Goal: Task Accomplishment & Management: Manage account settings

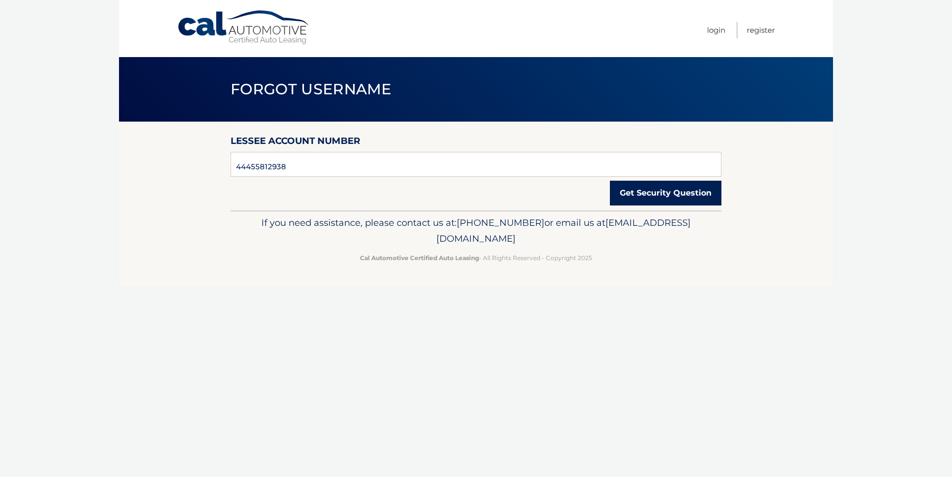
type input "44455812938"
click at [637, 197] on button "Get Security Question" at bounding box center [666, 193] width 112 height 25
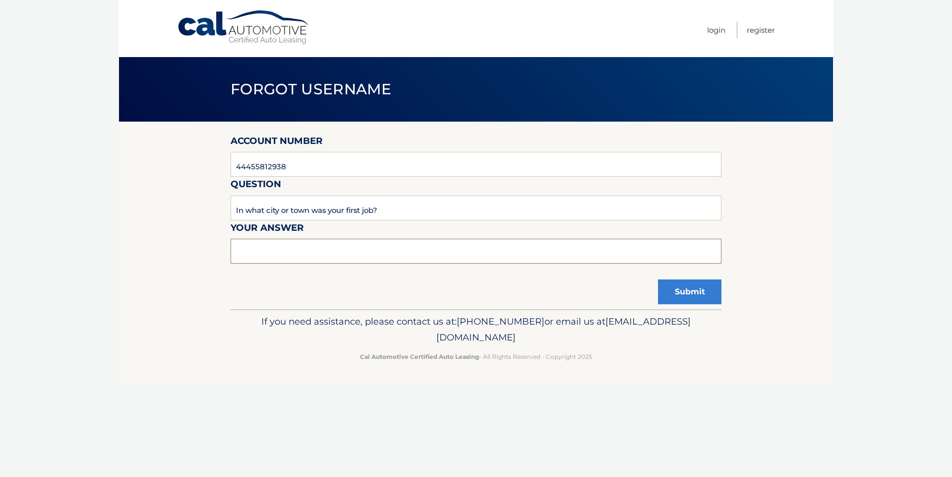
click at [345, 250] on input "text" at bounding box center [476, 251] width 491 height 25
type input "b"
type input "[GEOGRAPHIC_DATA]"
click at [658, 279] on button "Submit" at bounding box center [689, 291] width 63 height 25
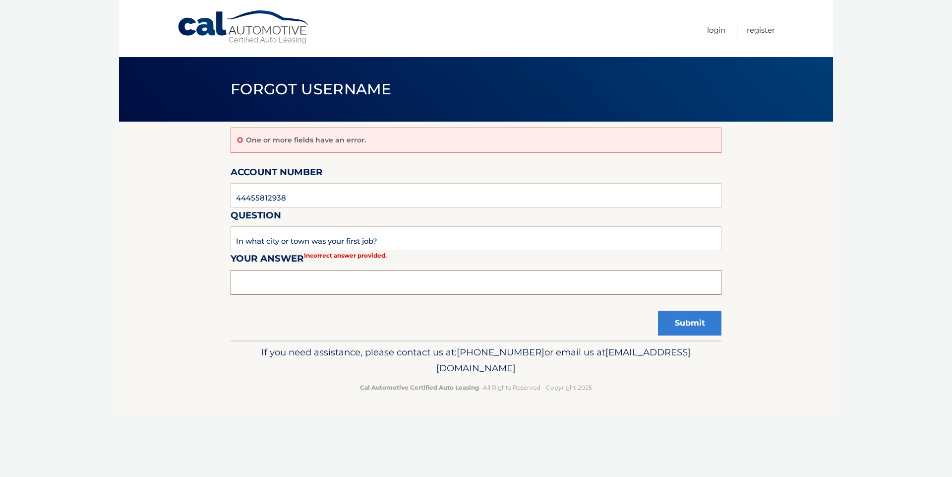
click at [269, 285] on input "text" at bounding box center [476, 282] width 491 height 25
type input "[GEOGRAPHIC_DATA]"
click at [658, 311] on button "Submit" at bounding box center [689, 323] width 63 height 25
click at [289, 282] on input "text" at bounding box center [476, 282] width 491 height 25
type input "new york"
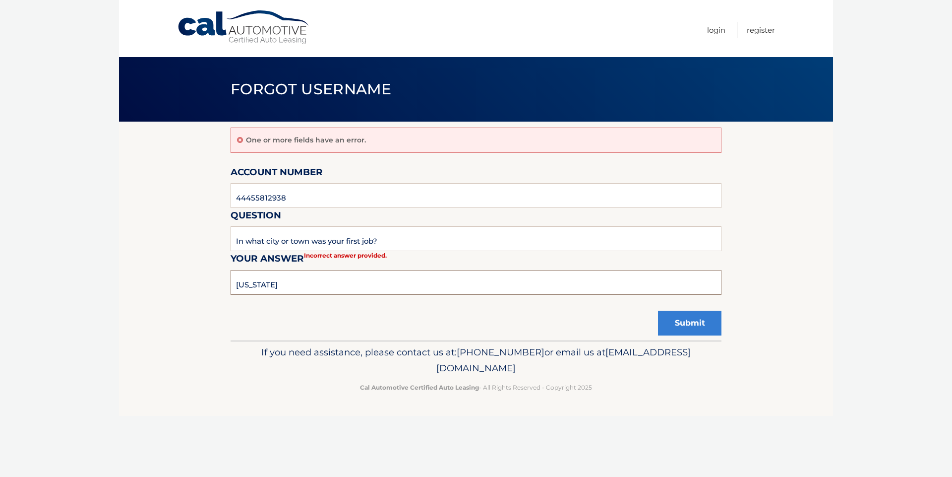
click at [658, 311] on button "Submit" at bounding box center [689, 323] width 63 height 25
click at [716, 26] on link "Login" at bounding box center [716, 30] width 18 height 16
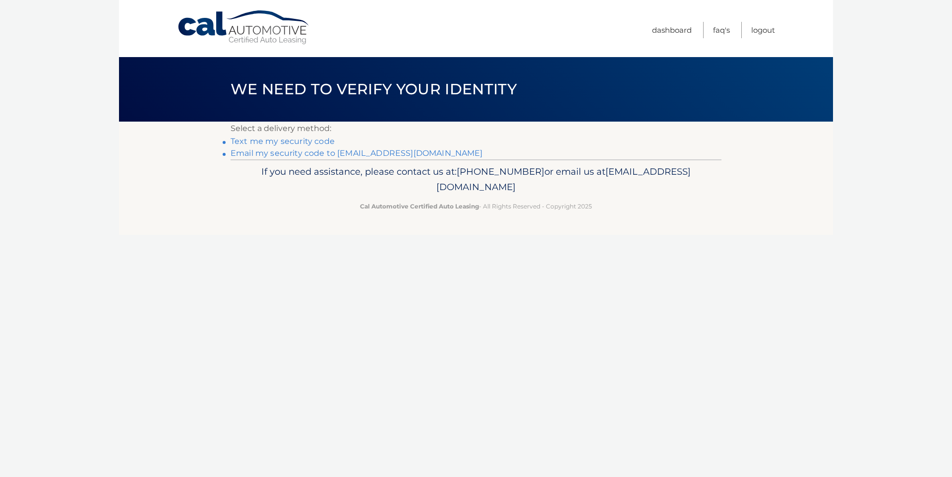
click at [318, 144] on link "Text me my security code" at bounding box center [283, 140] width 104 height 9
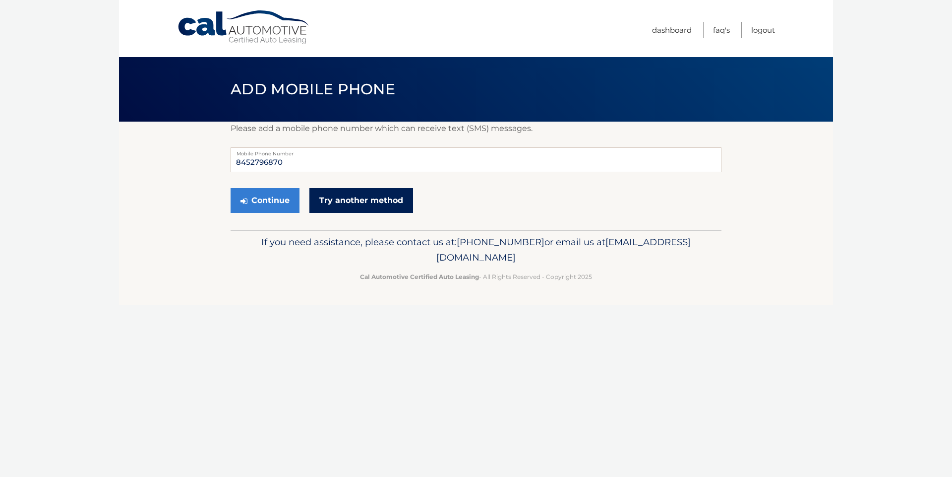
click at [358, 193] on link "Try another method" at bounding box center [362, 200] width 104 height 25
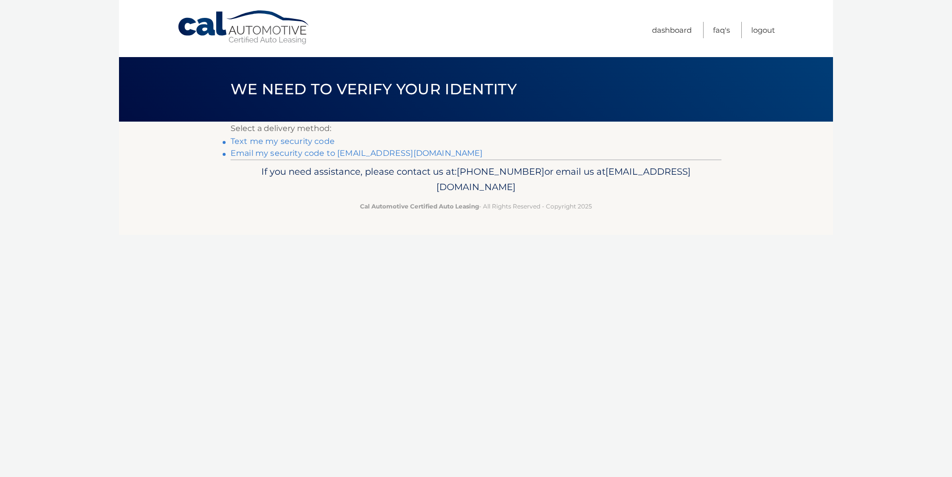
click at [303, 150] on link "Email my security code to e*@wstfld.net" at bounding box center [357, 152] width 252 height 9
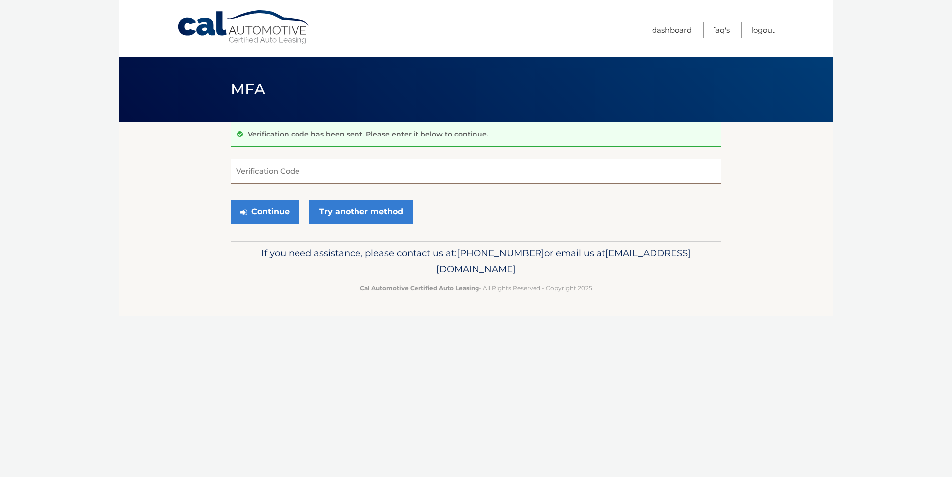
click at [246, 179] on input "Verification Code" at bounding box center [476, 171] width 491 height 25
type input "452336"
click at [281, 211] on button "Continue" at bounding box center [265, 211] width 69 height 25
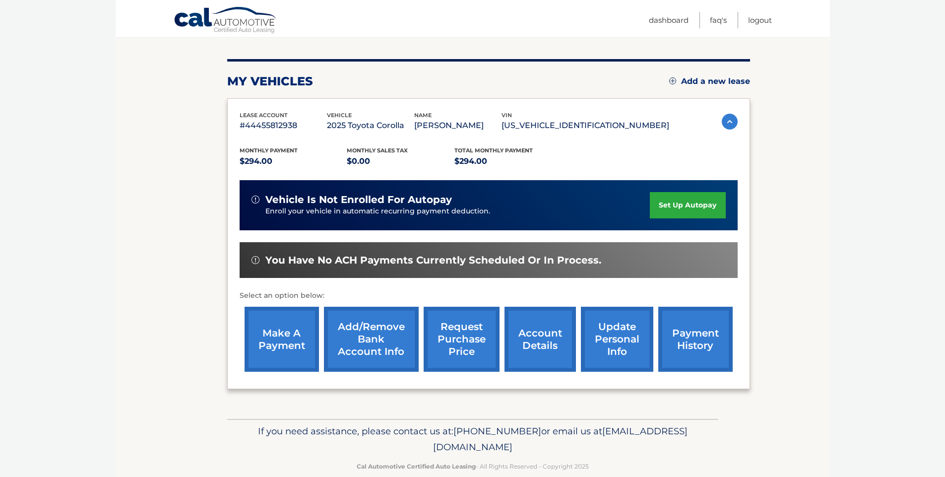
scroll to position [109, 0]
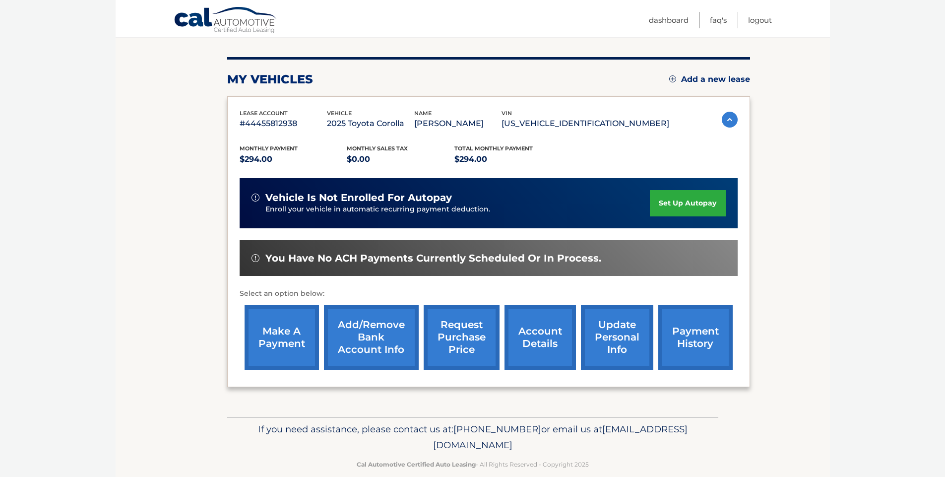
click at [282, 337] on link "make a payment" at bounding box center [282, 337] width 74 height 65
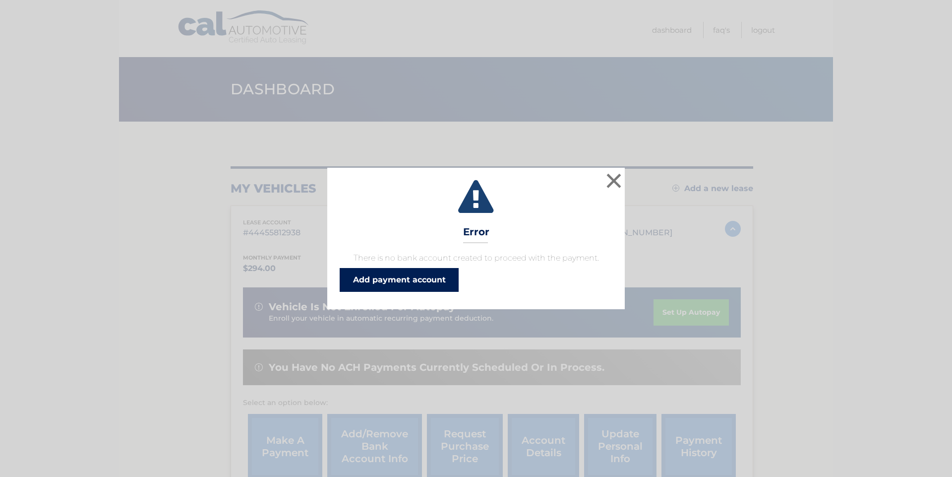
click at [414, 284] on link "Add payment account" at bounding box center [399, 280] width 119 height 24
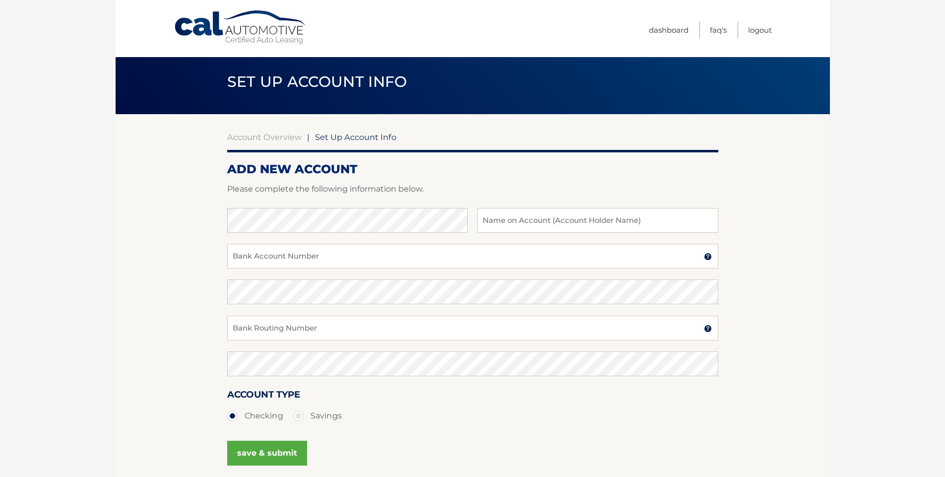
scroll to position [1, 0]
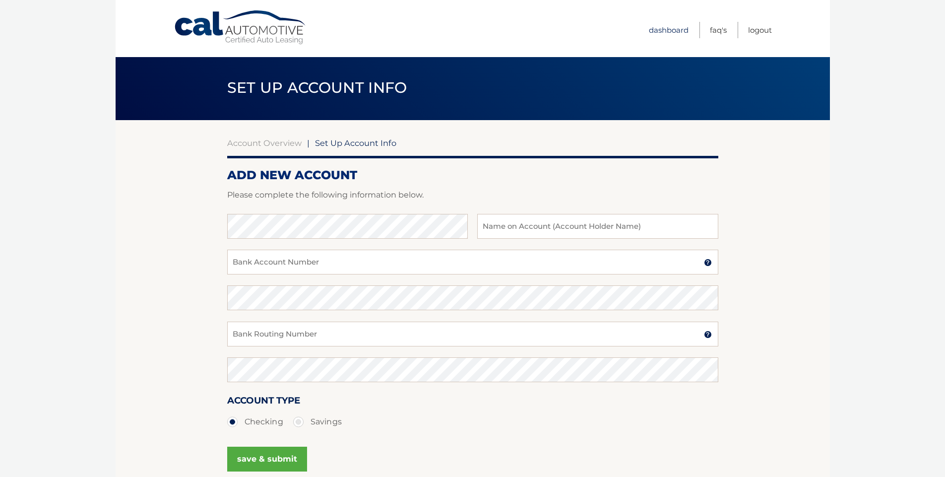
click at [663, 27] on link "Dashboard" at bounding box center [669, 30] width 40 height 16
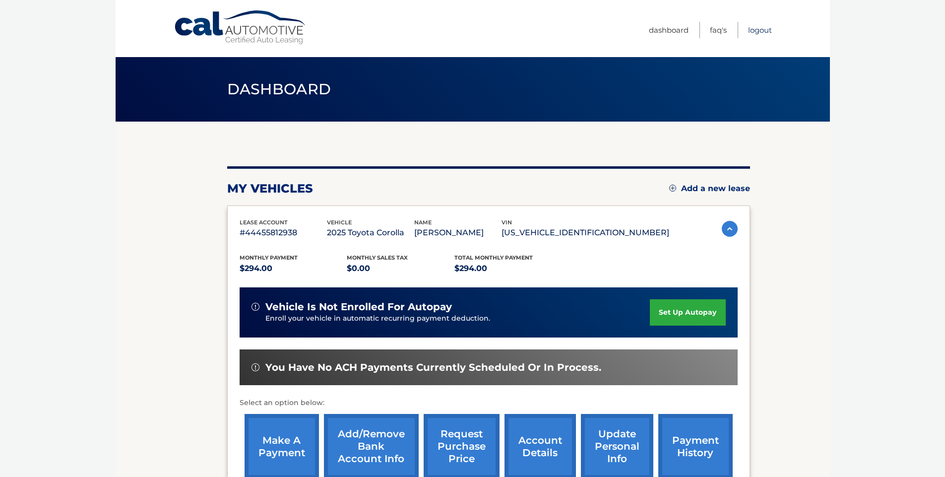
click at [763, 29] on link "Logout" at bounding box center [760, 30] width 24 height 16
